Goal: Information Seeking & Learning: Check status

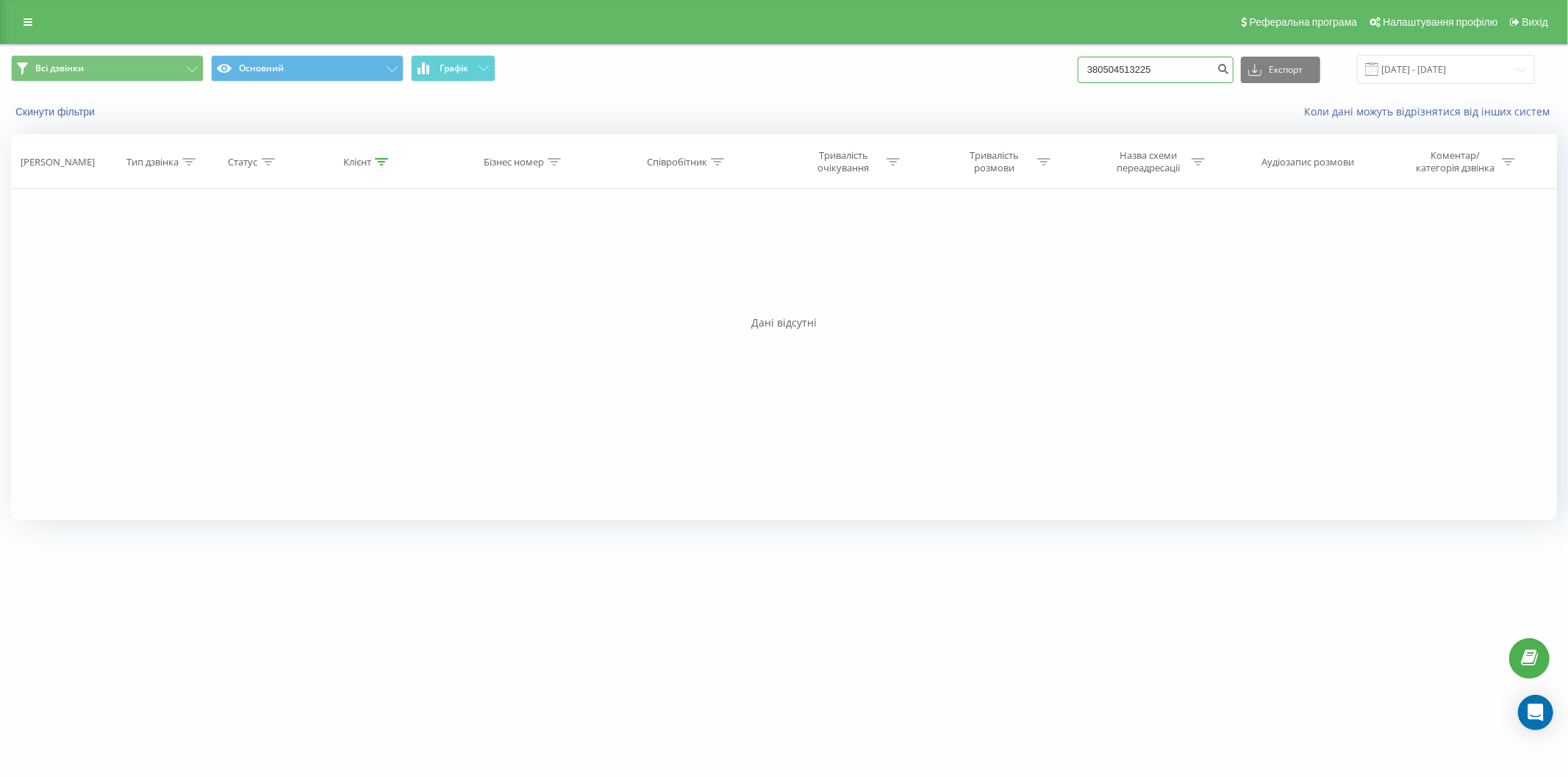
click at [1135, 75] on input "380504513225" at bounding box center [1155, 69] width 156 height 27
paste input "9409683"
type input "380509409683"
